Goal: Task Accomplishment & Management: Use online tool/utility

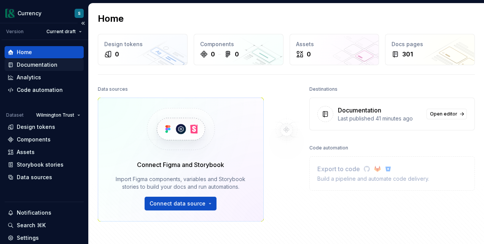
click at [35, 63] on div "Documentation" at bounding box center [37, 65] width 41 height 8
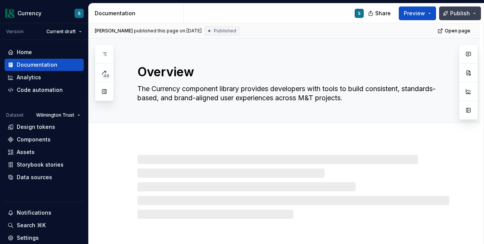
click at [473, 13] on button "Publish" at bounding box center [460, 13] width 42 height 14
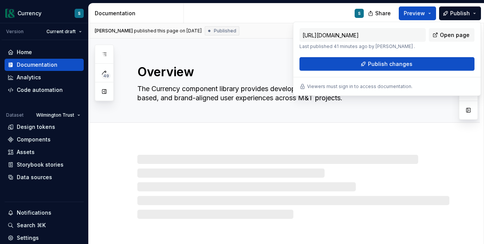
click at [357, 44] on p "Last published 41 minutes ago by [PERSON_NAME] ." at bounding box center [363, 46] width 126 height 6
type textarea "*"
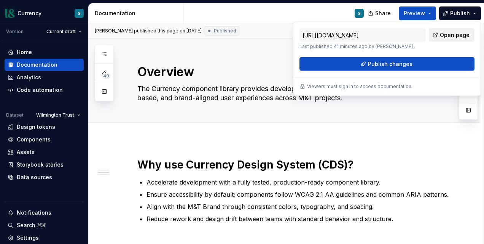
click at [443, 32] on span "Open page" at bounding box center [455, 35] width 30 height 8
